Goal: Find specific page/section: Find specific page/section

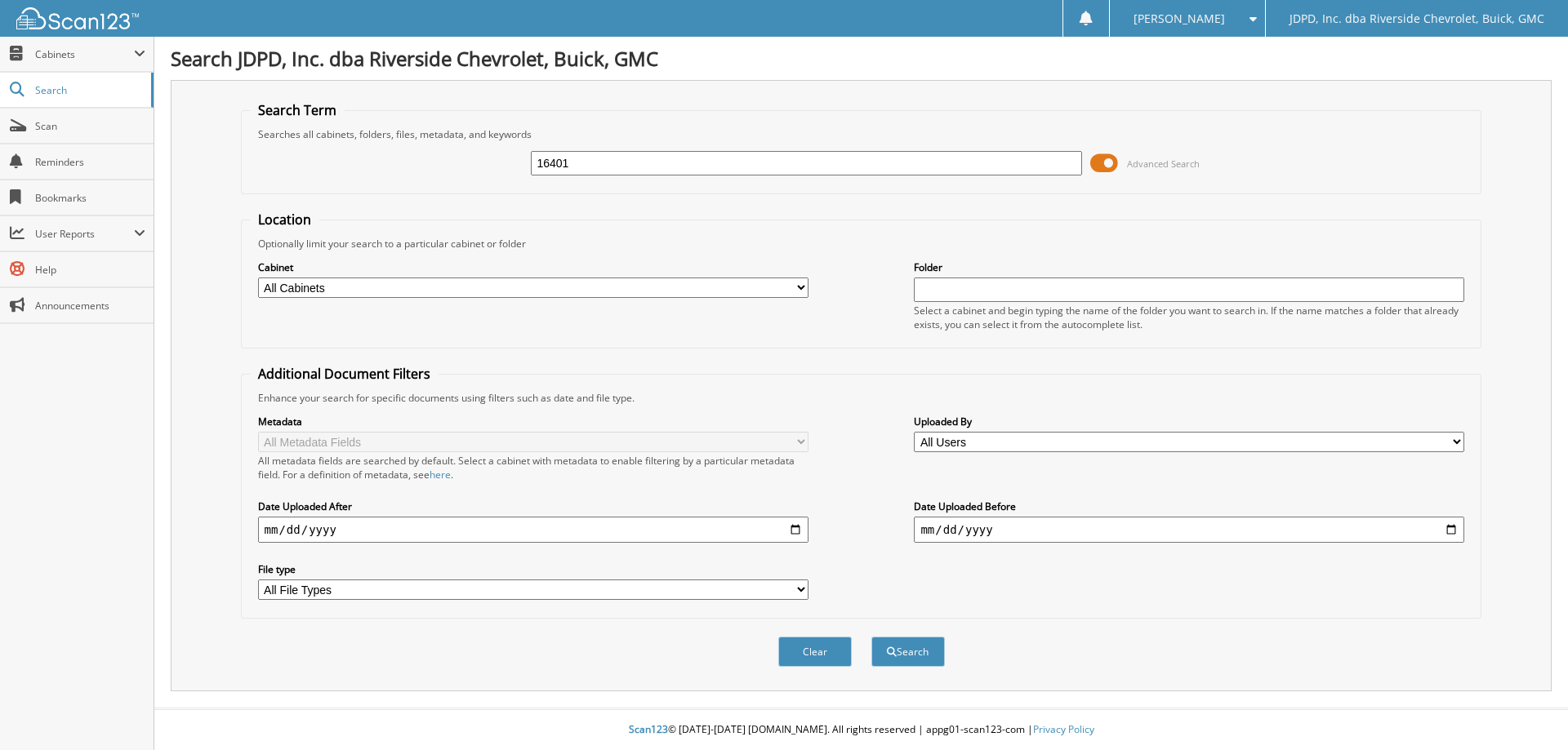
type input "16401"
click at [441, 291] on select "All Cabinets ACCOUNTS PAYABLE AFTERMARKET PRODUCT SALES AUCTION PURCHASES CAR D…" at bounding box center [533, 287] width 551 height 20
select select "31343"
click at [258, 278] on select "All Cabinets ACCOUNTS PAYABLE AFTERMARKET PRODUCT SALES AUCTION PURCHASES CAR D…" at bounding box center [533, 287] width 551 height 20
click at [922, 660] on button "Search" at bounding box center [908, 651] width 74 height 30
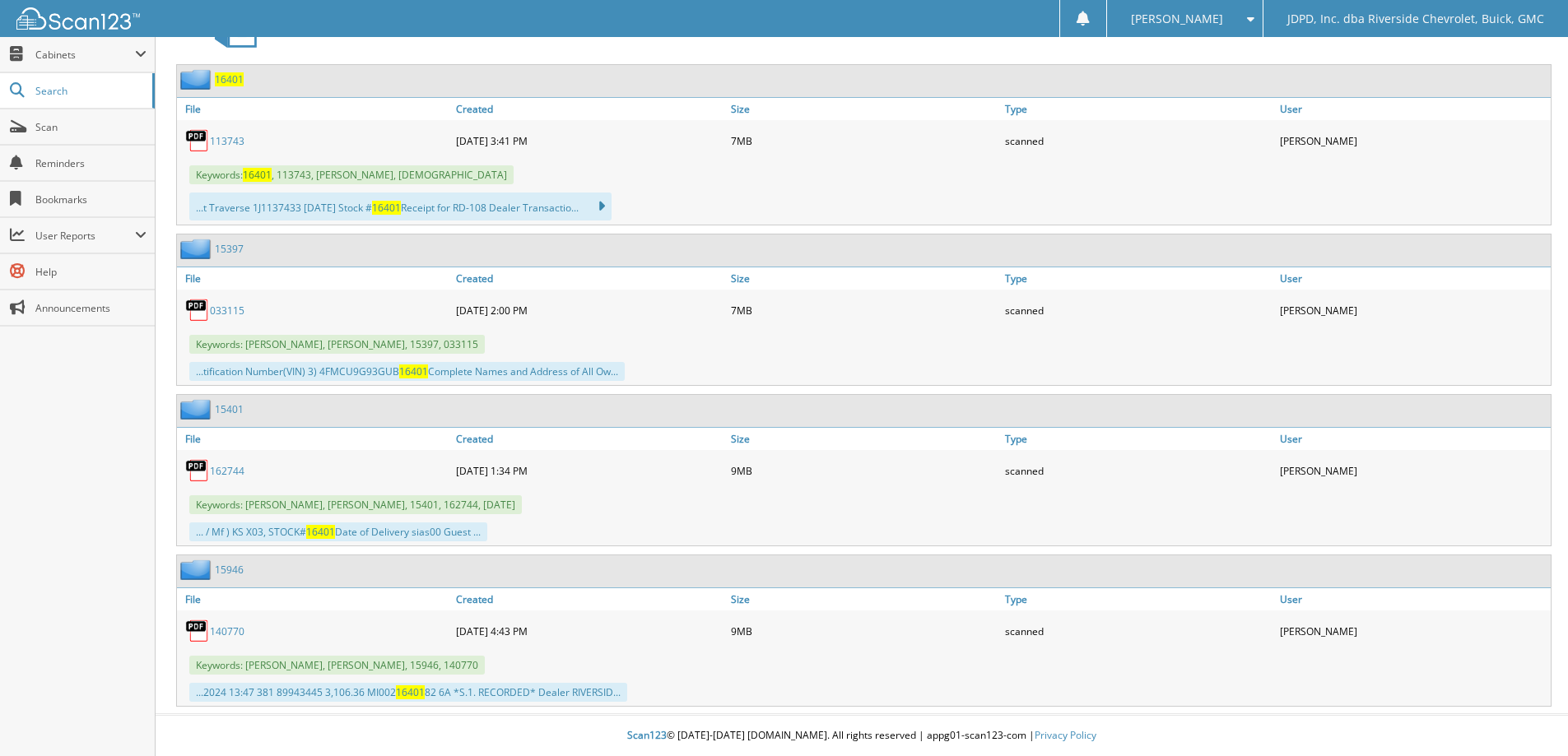
scroll to position [691, 0]
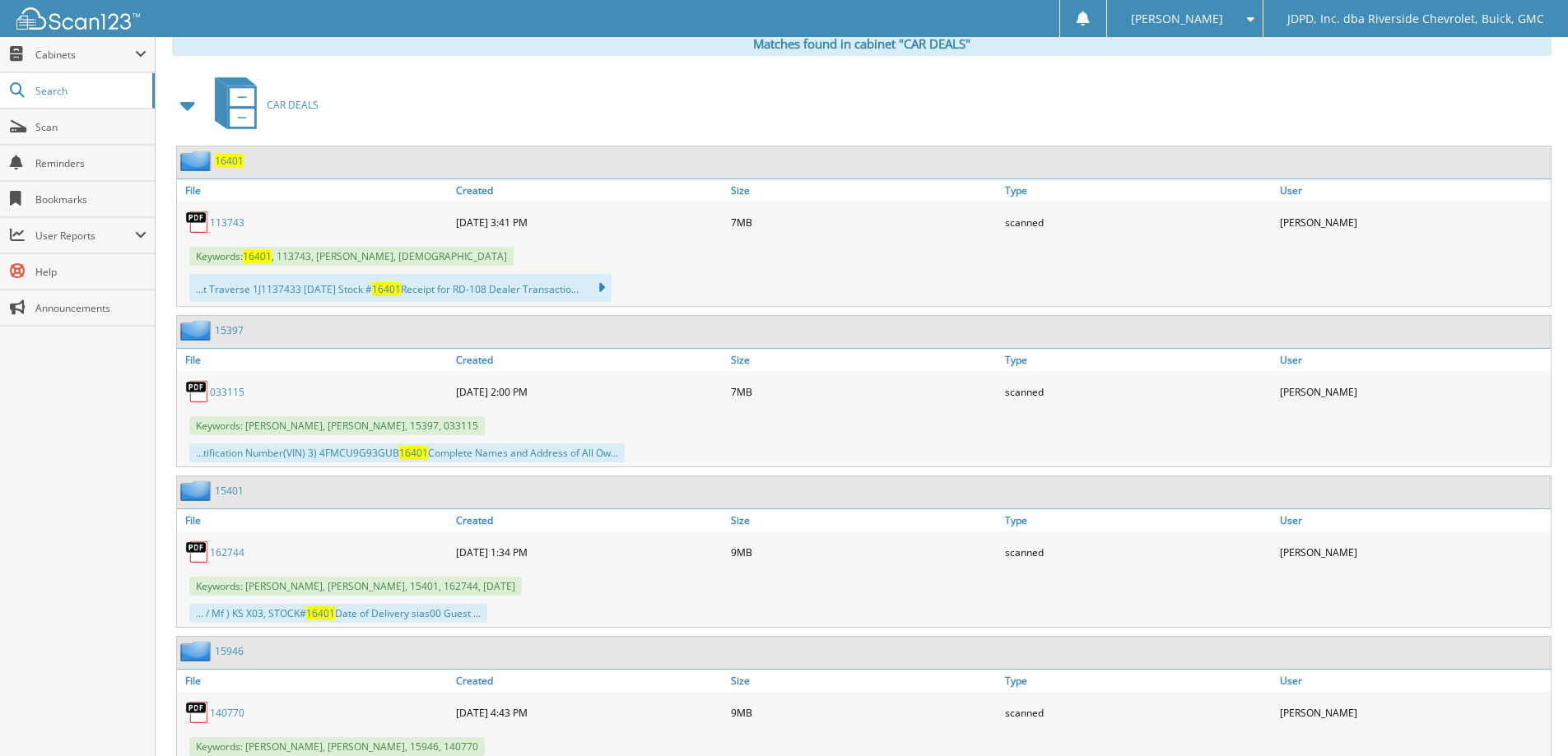
click at [231, 219] on link "113743" at bounding box center [226, 222] width 34 height 14
click at [87, 132] on span "Scan" at bounding box center [91, 127] width 111 height 14
